Goal: Participate in discussion

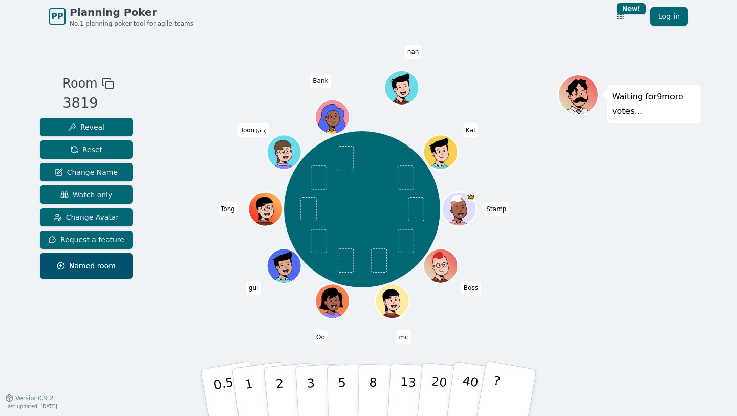
click at [220, 315] on div "Stamp Boss mc Oo gui Tong Toon (you) Bank nan Kat" at bounding box center [361, 209] width 391 height 233
click at [286, 390] on button "2" at bounding box center [292, 392] width 58 height 81
click at [238, 320] on div "Stamp Boss mc Oo gui Tong Toon (you) Bank nan Kat" at bounding box center [361, 209] width 391 height 233
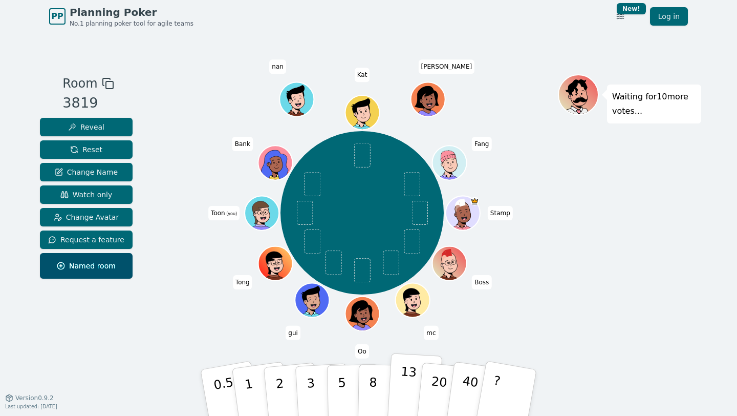
click at [402, 391] on p "13" at bounding box center [407, 392] width 19 height 56
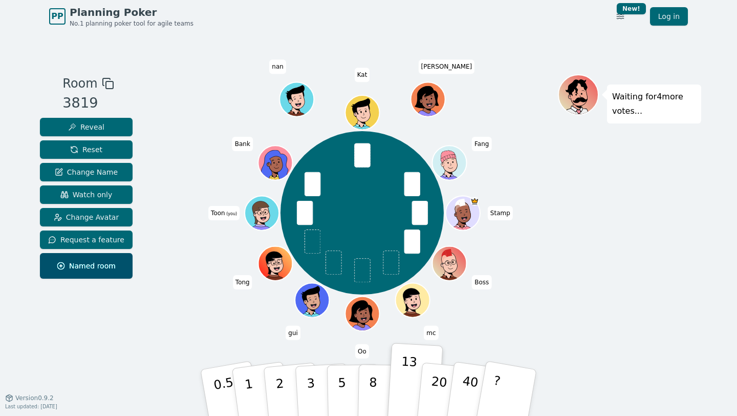
click at [556, 250] on div "Stamp Boss mc Oo gui Tong Toon (you) Bank nan Kat jane Fang" at bounding box center [361, 213] width 391 height 240
click at [378, 383] on button "8" at bounding box center [384, 393] width 53 height 78
click at [586, 271] on div "Waiting for 4 more votes..." at bounding box center [629, 214] width 143 height 281
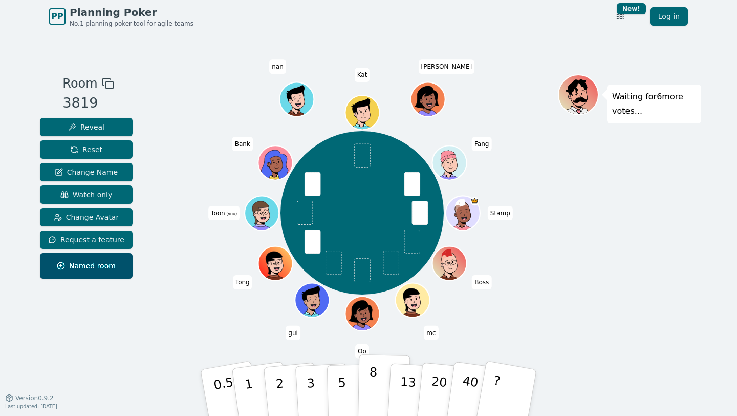
click at [369, 377] on p "8" at bounding box center [372, 391] width 9 height 55
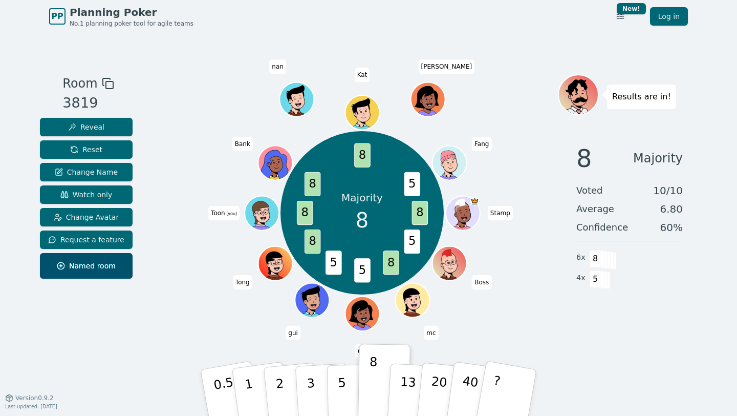
click at [212, 145] on div "Majority 8 8 5 8 5 5 8 8 8 8 5 Stamp Boss mc Oo gui Tong Toon (you) Bank nan Ka…" at bounding box center [361, 213] width 391 height 240
click at [116, 149] on button "Reset" at bounding box center [86, 149] width 93 height 18
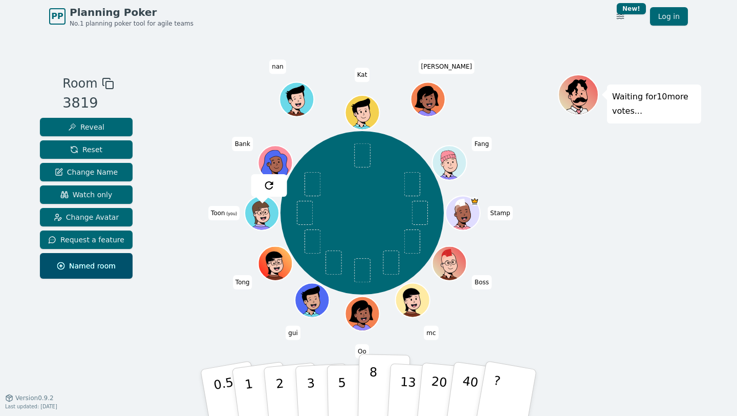
click at [371, 390] on p "8" at bounding box center [372, 391] width 9 height 55
click at [217, 321] on div "Stamp Boss mc Oo gui Tong Toon (you) Bank nan Kat jane Fang" at bounding box center [361, 213] width 391 height 240
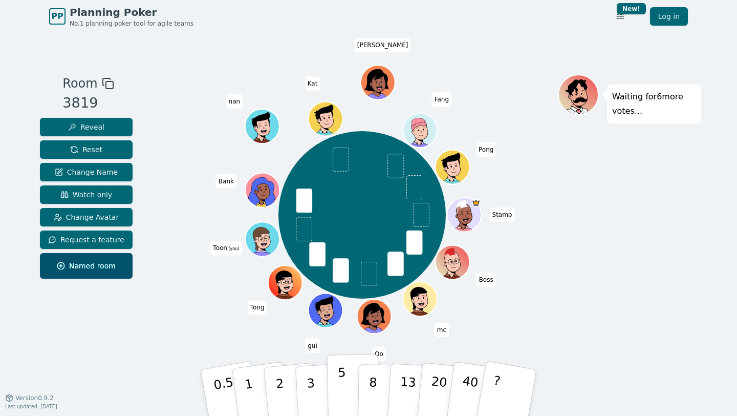
click at [344, 387] on p "5" at bounding box center [342, 392] width 9 height 55
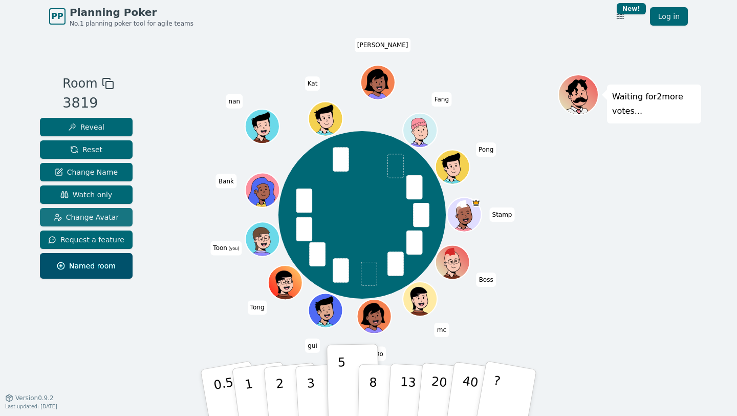
click at [110, 220] on span "Change Avatar" at bounding box center [87, 217] width 66 height 10
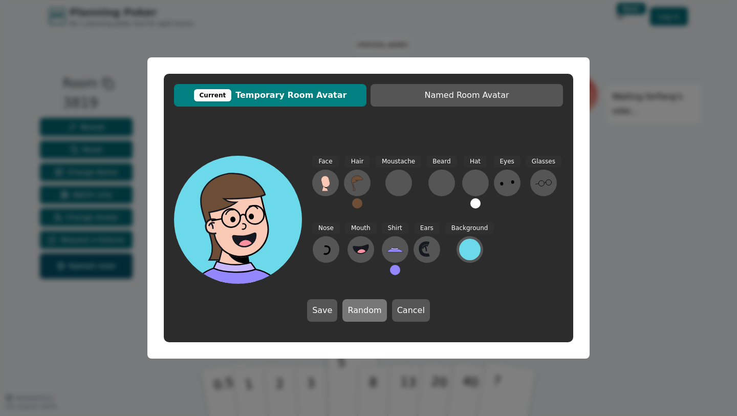
click at [361, 314] on button "Random" at bounding box center [364, 310] width 44 height 23
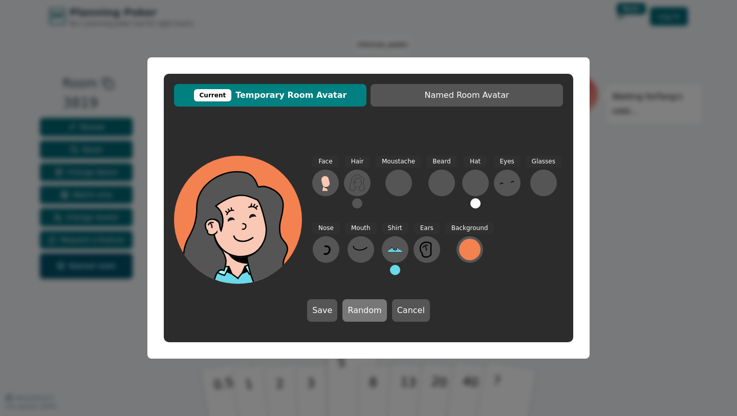
click at [361, 314] on button "Random" at bounding box center [364, 310] width 44 height 23
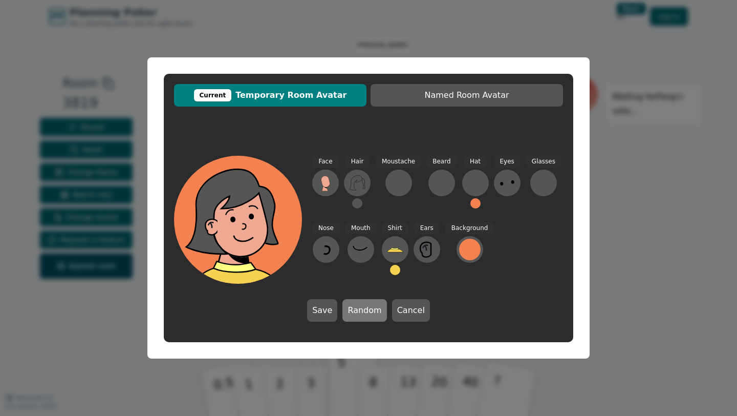
click at [361, 314] on button "Random" at bounding box center [364, 310] width 44 height 23
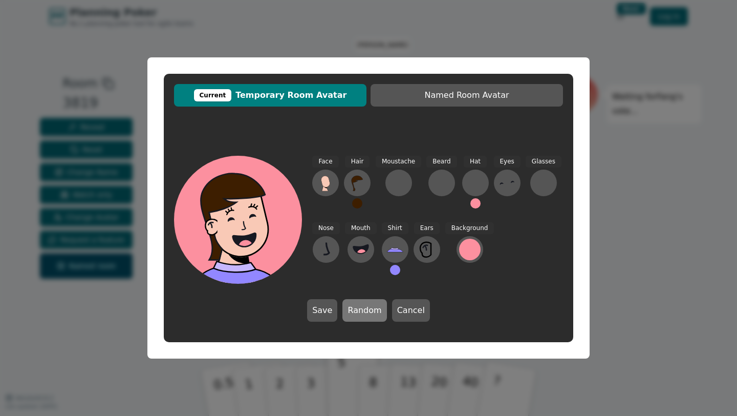
click at [361, 314] on button "Random" at bounding box center [364, 310] width 44 height 23
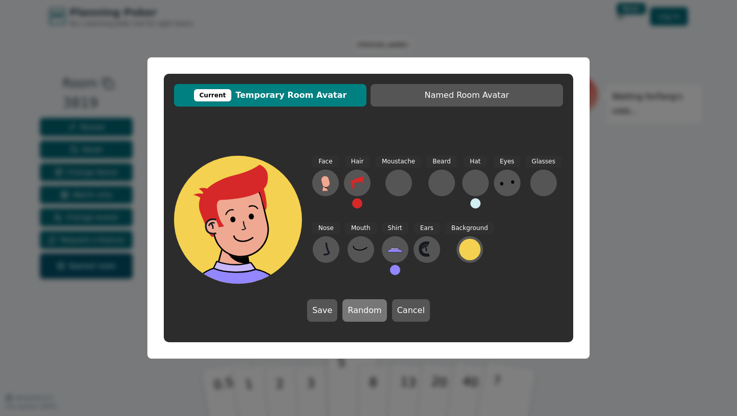
click at [361, 314] on button "Random" at bounding box center [364, 310] width 44 height 23
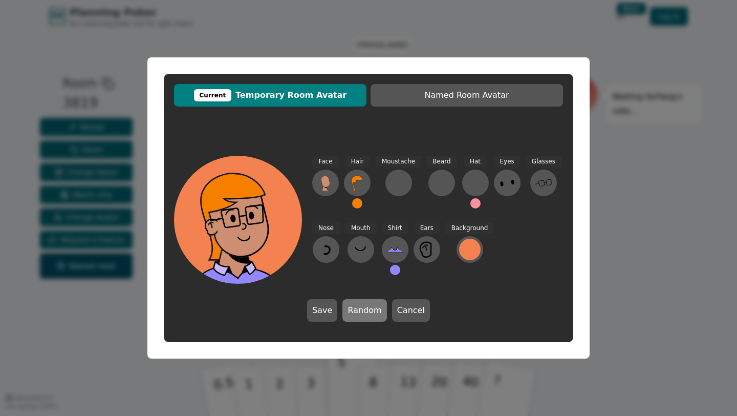
click at [361, 314] on button "Random" at bounding box center [364, 310] width 44 height 23
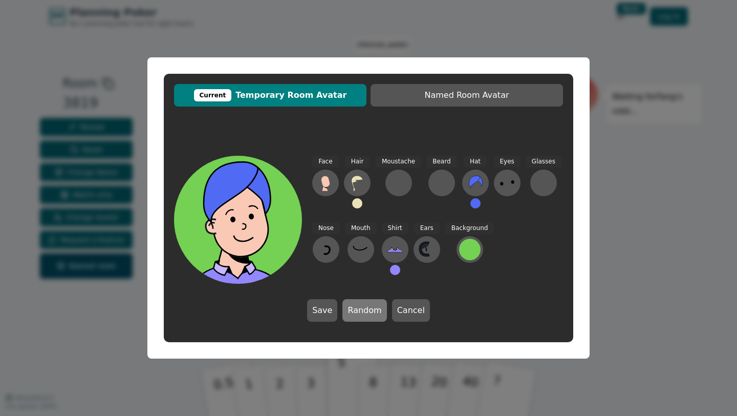
click at [361, 314] on button "Random" at bounding box center [364, 310] width 44 height 23
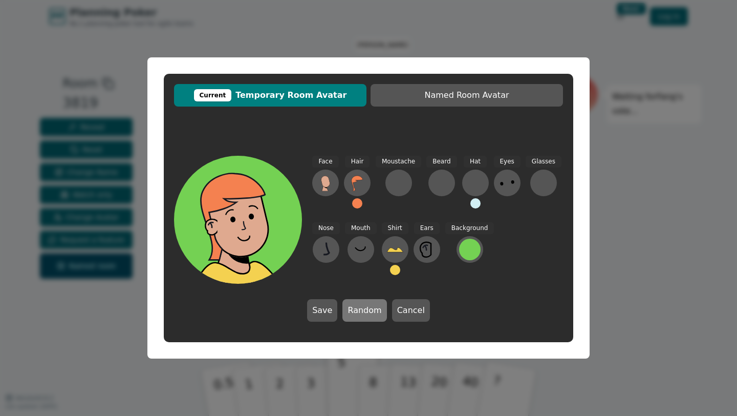
click at [361, 314] on button "Random" at bounding box center [364, 310] width 44 height 23
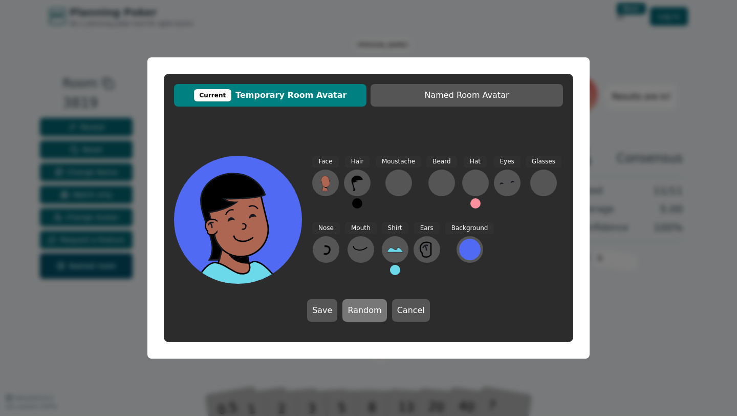
click at [361, 314] on button "Random" at bounding box center [364, 310] width 44 height 23
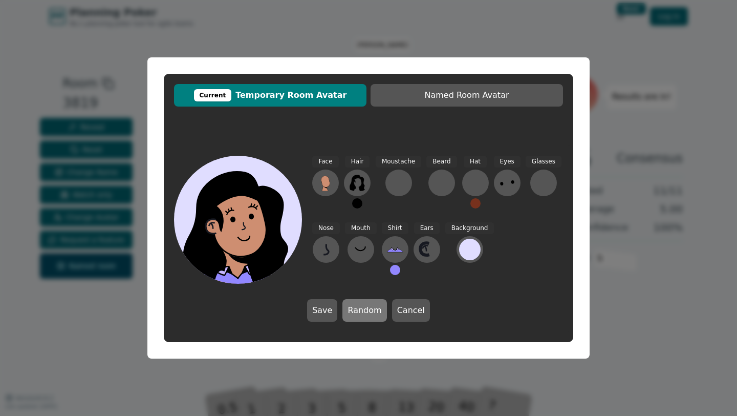
click at [361, 314] on button "Random" at bounding box center [364, 310] width 44 height 23
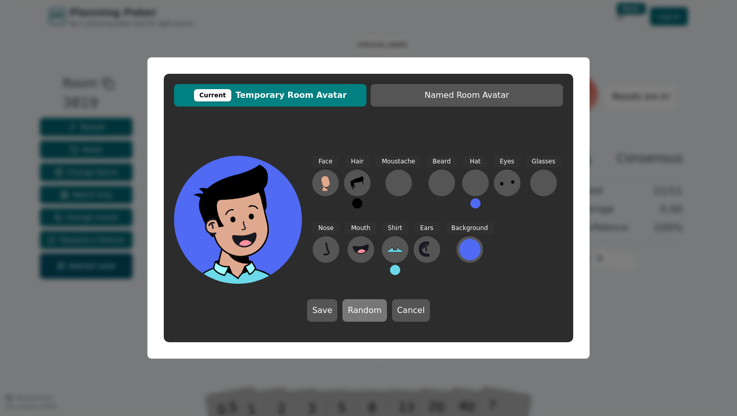
click at [361, 314] on button "Random" at bounding box center [364, 310] width 44 height 23
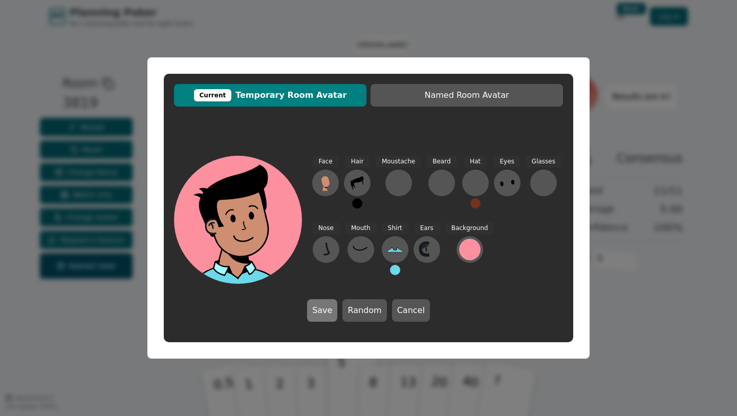
click at [326, 312] on button "Save" at bounding box center [322, 310] width 30 height 23
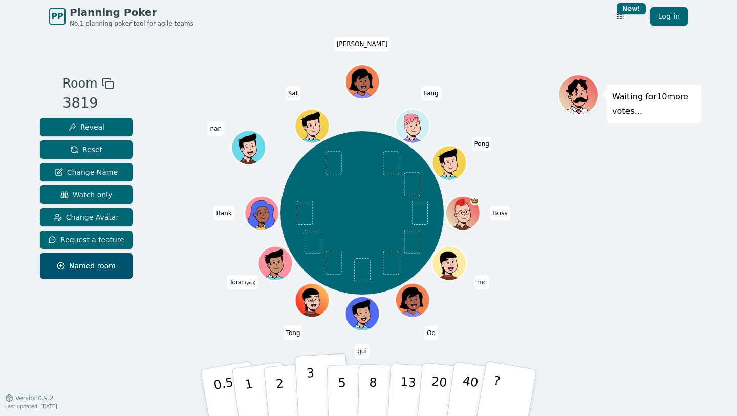
click at [302, 402] on button "3" at bounding box center [323, 393] width 56 height 80
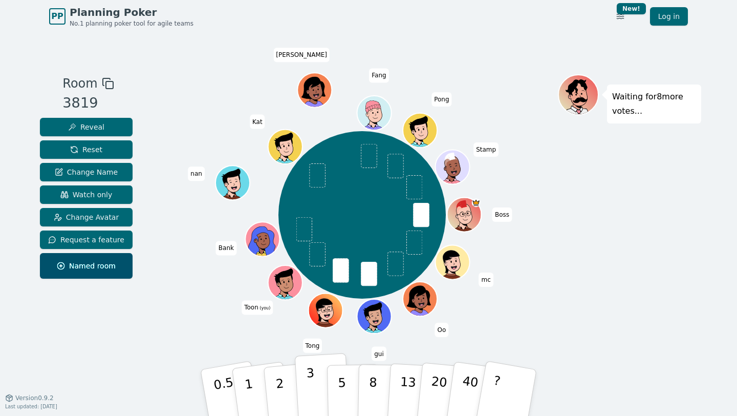
click at [319, 382] on button "3" at bounding box center [323, 393] width 56 height 80
click at [341, 379] on p "5" at bounding box center [342, 392] width 9 height 55
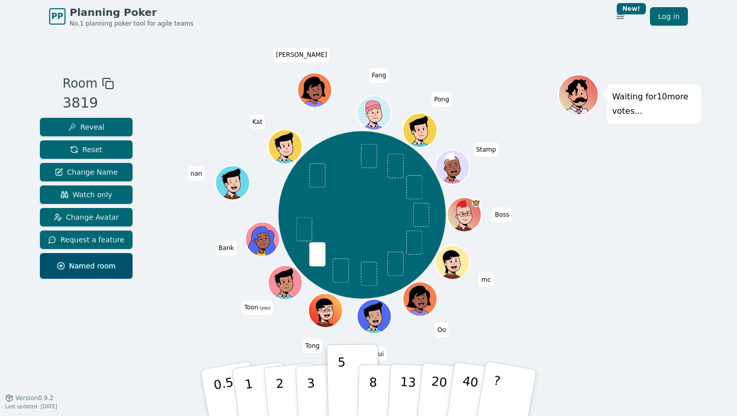
click at [176, 335] on div "Boss mc Oo gui Tong Toon (you) Bank nan Kat jane Fang Pong Stamp" at bounding box center [361, 215] width 391 height 244
click at [343, 387] on p "5" at bounding box center [342, 392] width 9 height 55
click at [163, 308] on div "Room 3819 Reveal Reset Change Name Watch only Change Avatar Request a feature N…" at bounding box center [368, 214] width 665 height 281
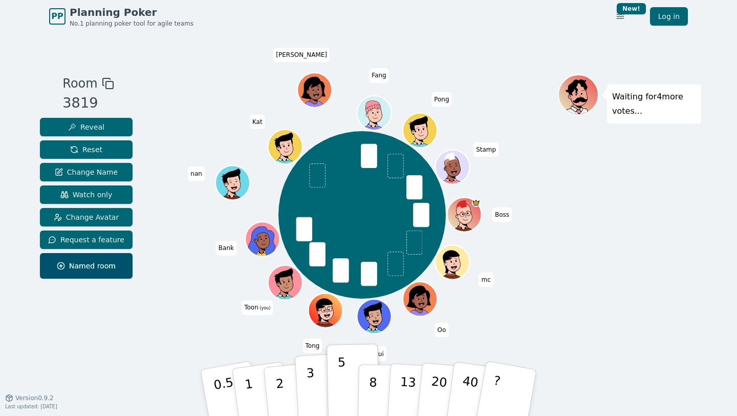
click at [318, 399] on button "3" at bounding box center [323, 393] width 56 height 80
click at [554, 330] on div "Boss mc Oo gui Tong Toon (you) Bank nan Kat jane Fang Pong Stamp" at bounding box center [361, 215] width 391 height 244
click at [347, 391] on button "5" at bounding box center [353, 393] width 53 height 78
click at [239, 328] on div "Boss mc Oo gui Tong Toon (you) Bank nan Kat jane Fang Pong Stamp" at bounding box center [361, 215] width 391 height 244
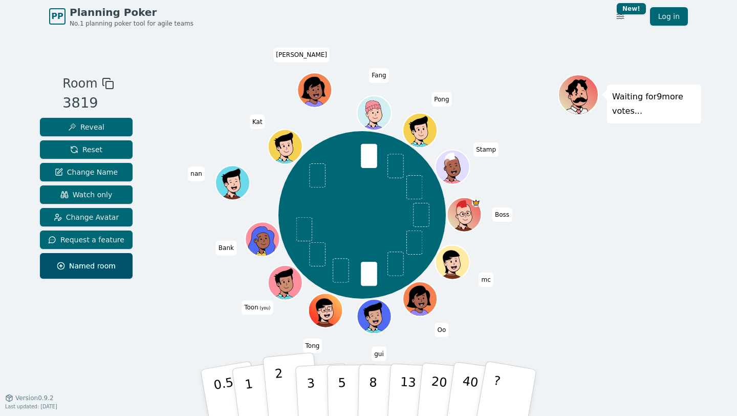
click at [271, 379] on button "2" at bounding box center [292, 392] width 58 height 81
click at [245, 385] on p "1" at bounding box center [250, 394] width 15 height 56
click at [652, 296] on div "Waiting for 7 more votes..." at bounding box center [629, 214] width 143 height 281
click at [268, 390] on button "2" at bounding box center [292, 392] width 58 height 81
click at [630, 272] on div "Waiting for 7 more votes..." at bounding box center [629, 214] width 143 height 281
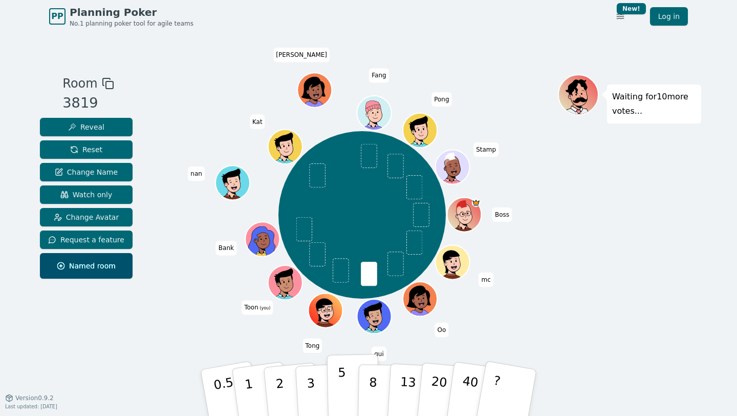
click at [351, 386] on button "5" at bounding box center [353, 393] width 53 height 78
click at [182, 317] on div "Boss mc Oo gui Tong Toon (you) Bank nan Kat jane Fang Pong Stamp" at bounding box center [361, 215] width 391 height 244
click at [344, 386] on p "5" at bounding box center [342, 392] width 9 height 55
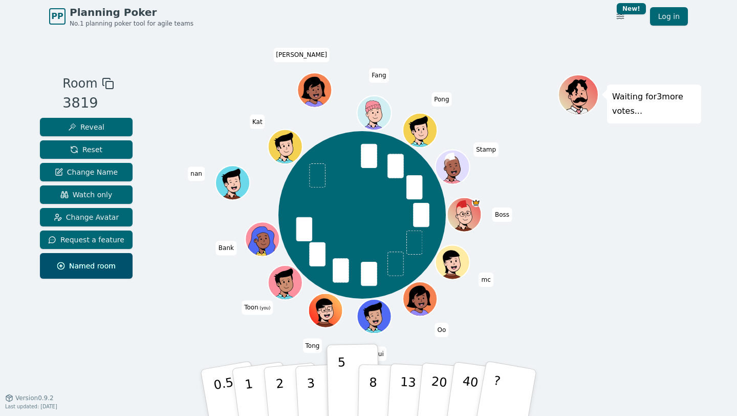
click at [202, 341] on div "Boss mc Oo gui Tong Toon (you) Bank nan Kat jane Fang Pong Stamp" at bounding box center [361, 214] width 391 height 281
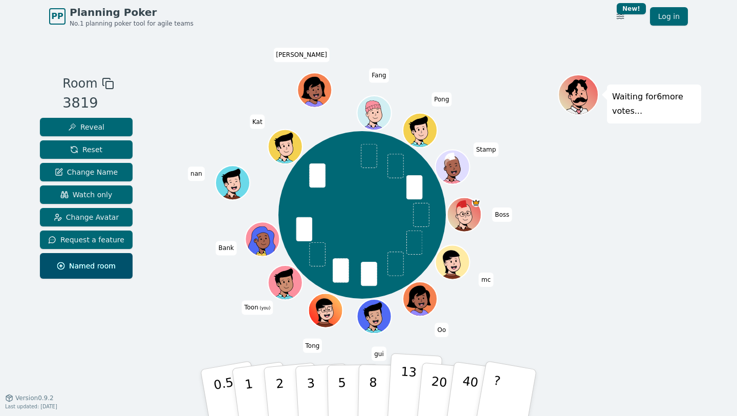
click at [397, 383] on button "13" at bounding box center [415, 393] width 56 height 80
click at [514, 314] on div "Boss mc Oo gui Tong Toon (you) Bank nan Kat jane Fang Pong Stamp" at bounding box center [361, 215] width 391 height 244
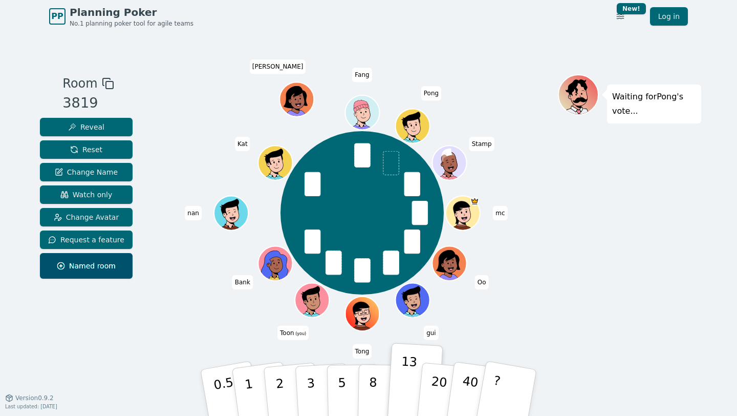
click at [664, 318] on div "Waiting for Pong 's vote..." at bounding box center [629, 214] width 143 height 281
